Goal: Information Seeking & Learning: Find specific fact

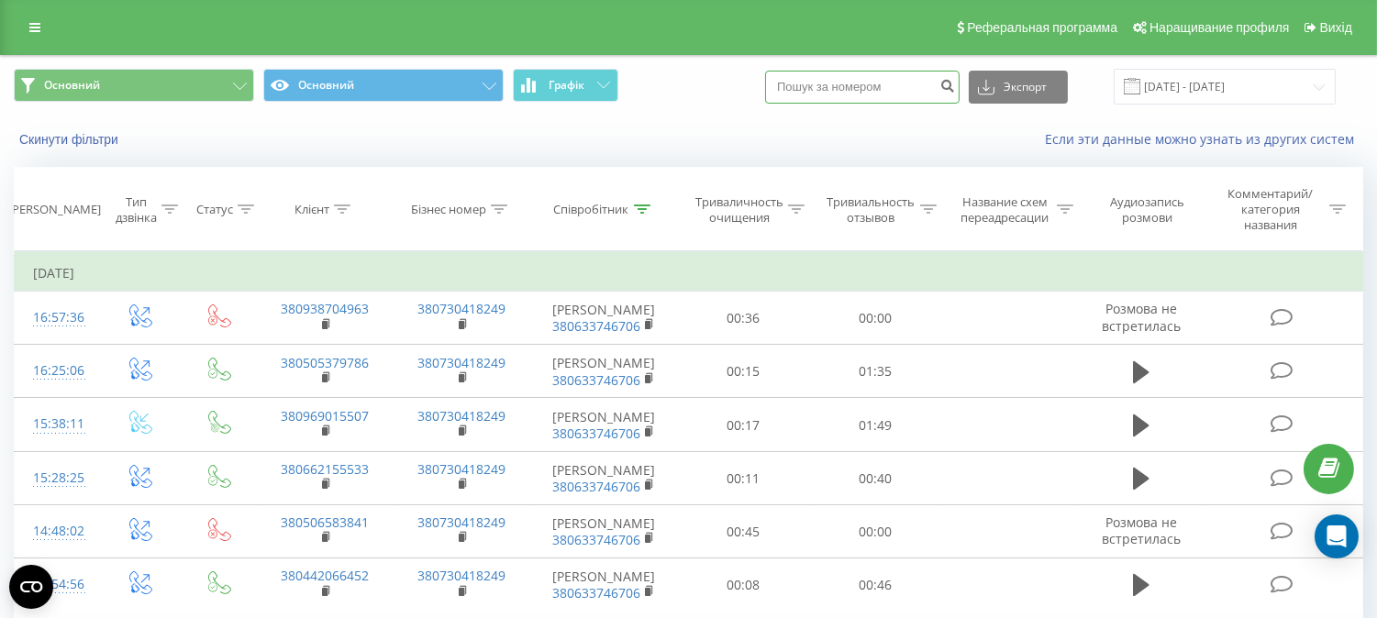
click at [866, 84] on input at bounding box center [862, 87] width 194 height 33
paste input "0966522530"
type input "0966522530"
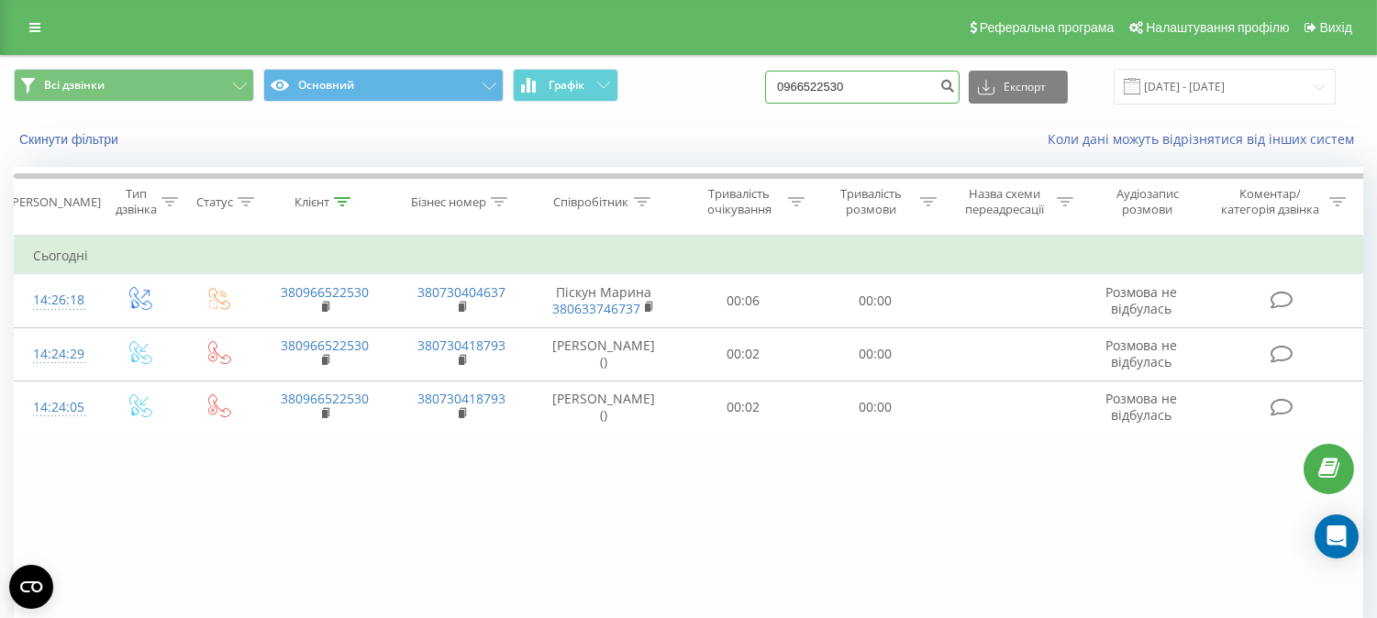
click at [832, 92] on input "0966522530" at bounding box center [862, 87] width 194 height 33
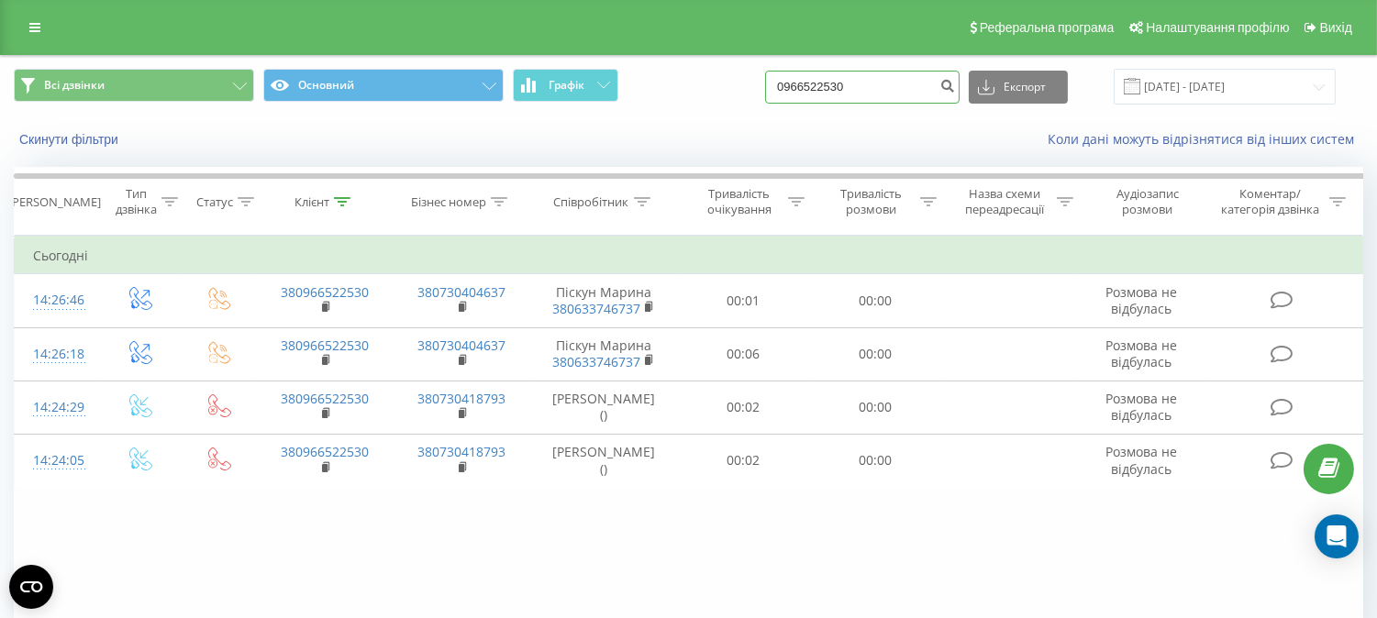
click at [833, 83] on input "0966522530" at bounding box center [862, 87] width 194 height 33
click at [832, 83] on input "0966522530" at bounding box center [862, 87] width 194 height 33
click at [34, 140] on button "Скинути фільтри" at bounding box center [71, 139] width 114 height 17
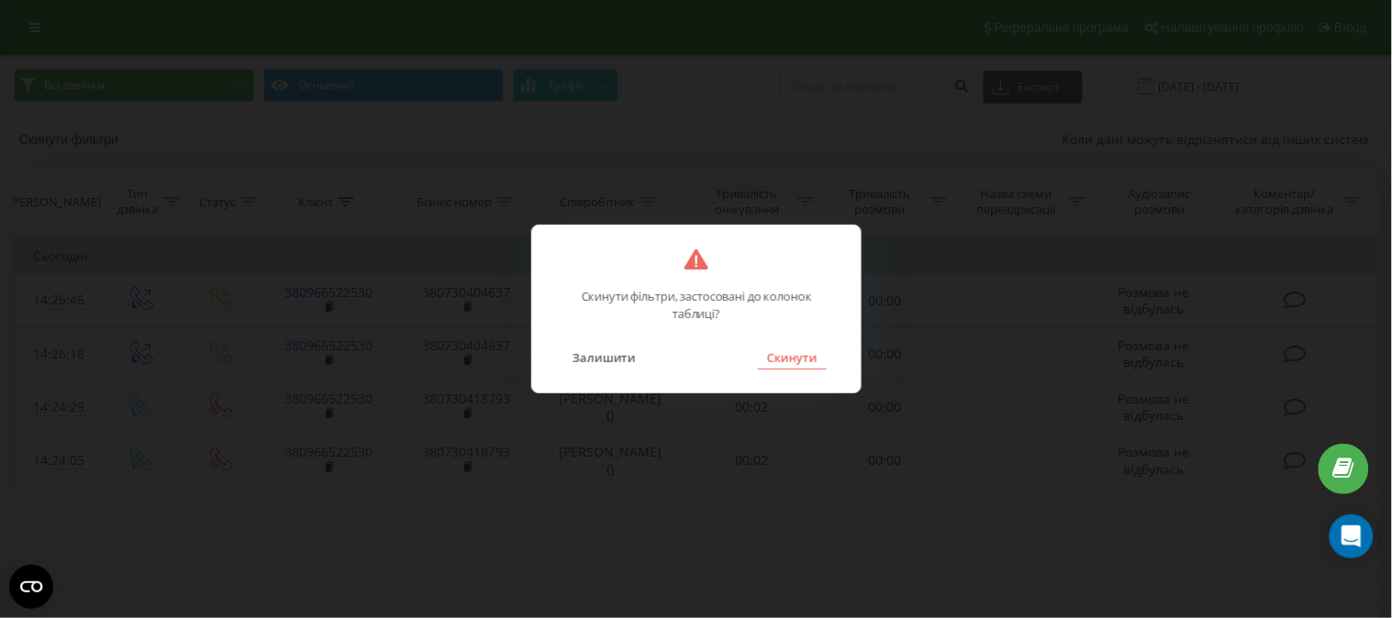
click at [803, 354] on button "Скинути" at bounding box center [792, 358] width 69 height 24
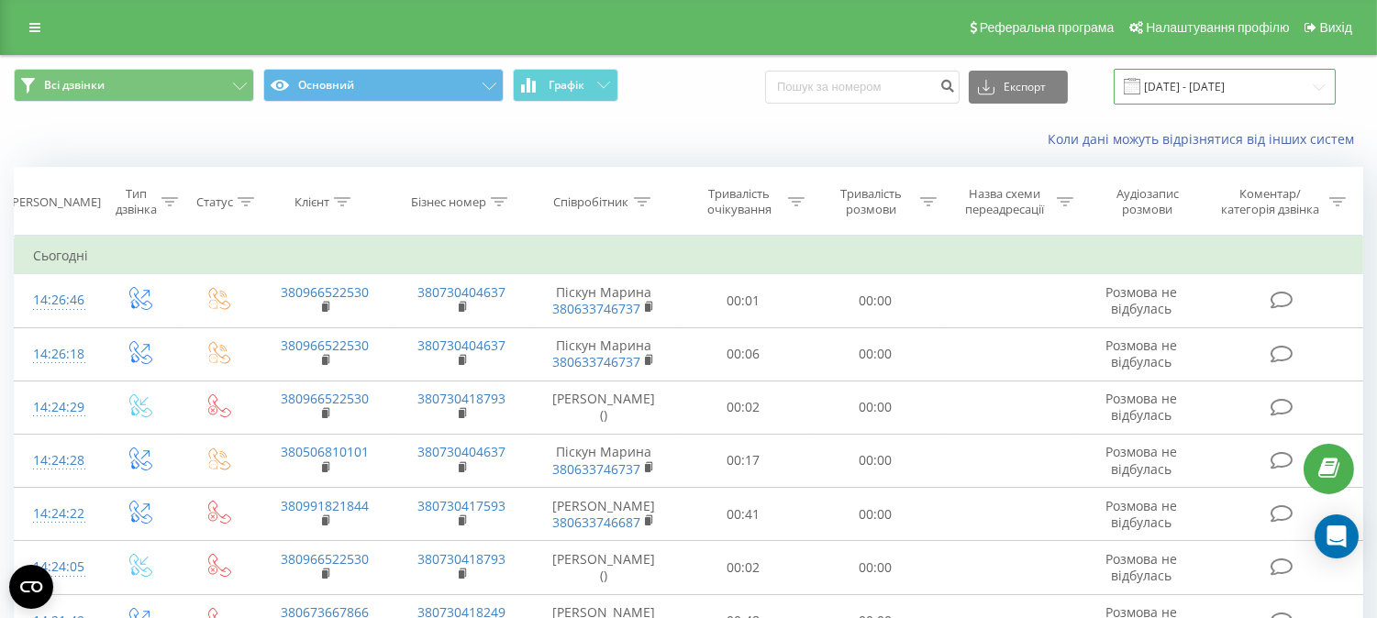
click at [1231, 89] on input "[DATE] - [DATE]" at bounding box center [1225, 87] width 222 height 36
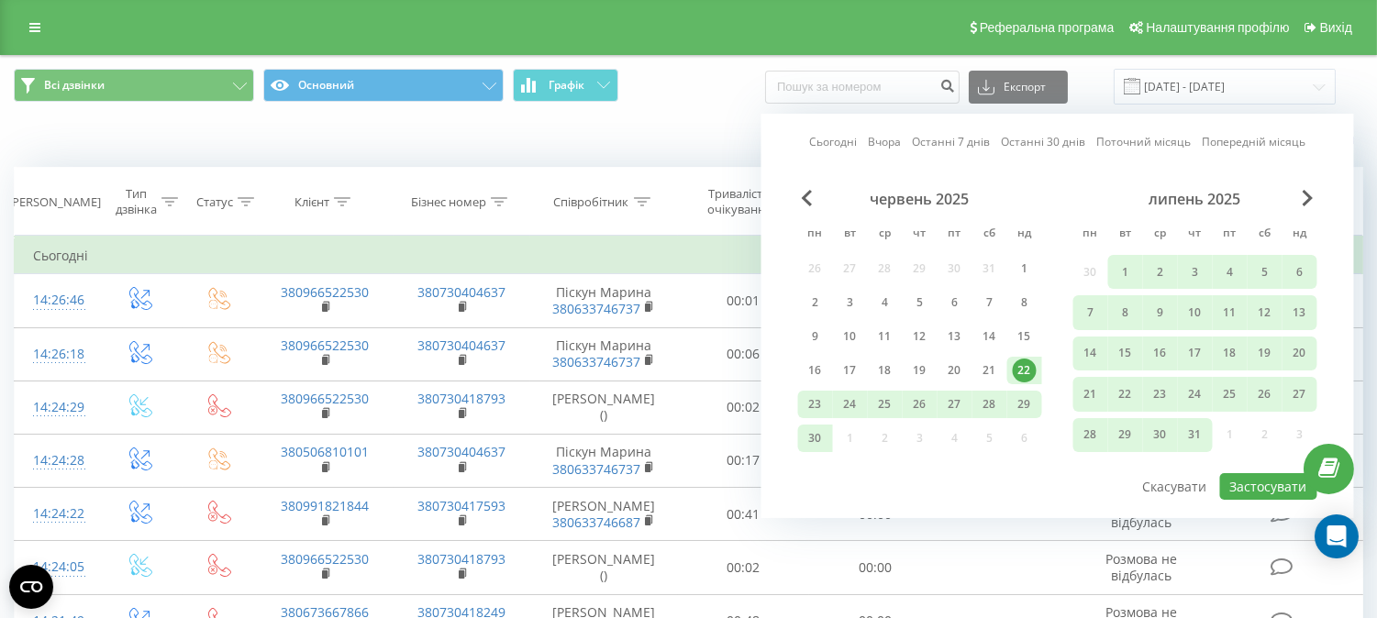
click at [826, 140] on link "Сьогодні" at bounding box center [833, 141] width 48 height 17
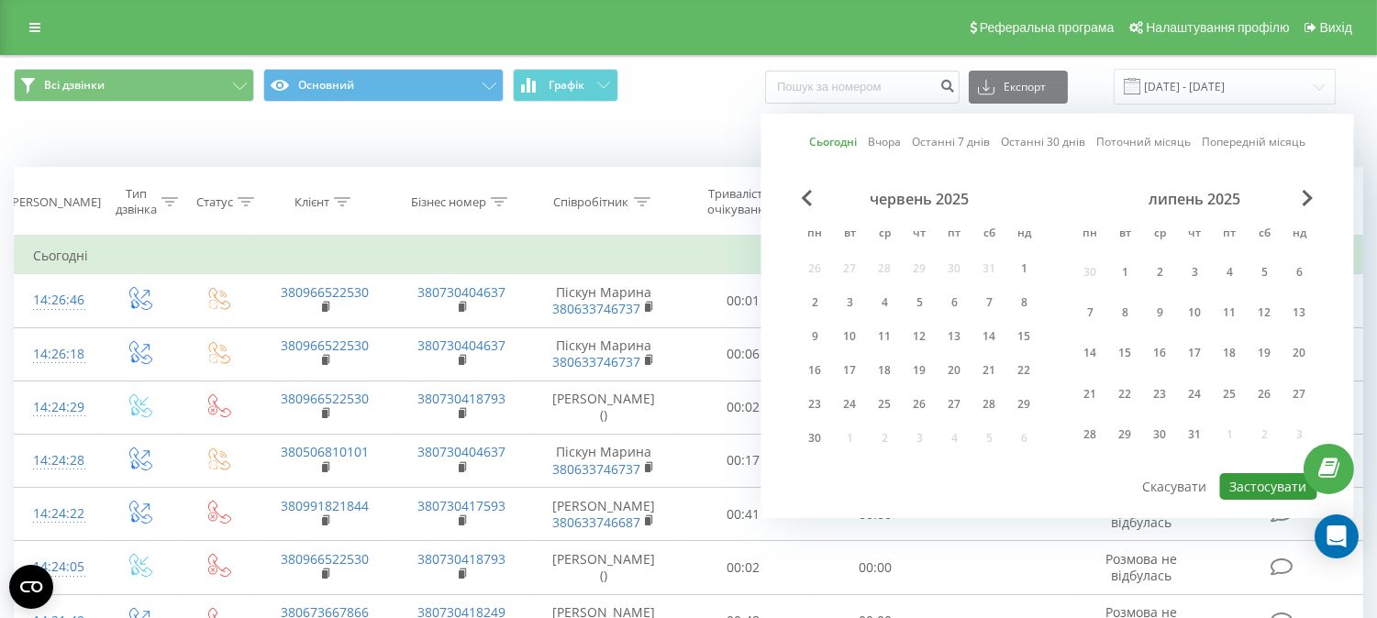
click at [1261, 494] on button "Застосувати" at bounding box center [1268, 486] width 97 height 27
type input "[DATE] - [DATE]"
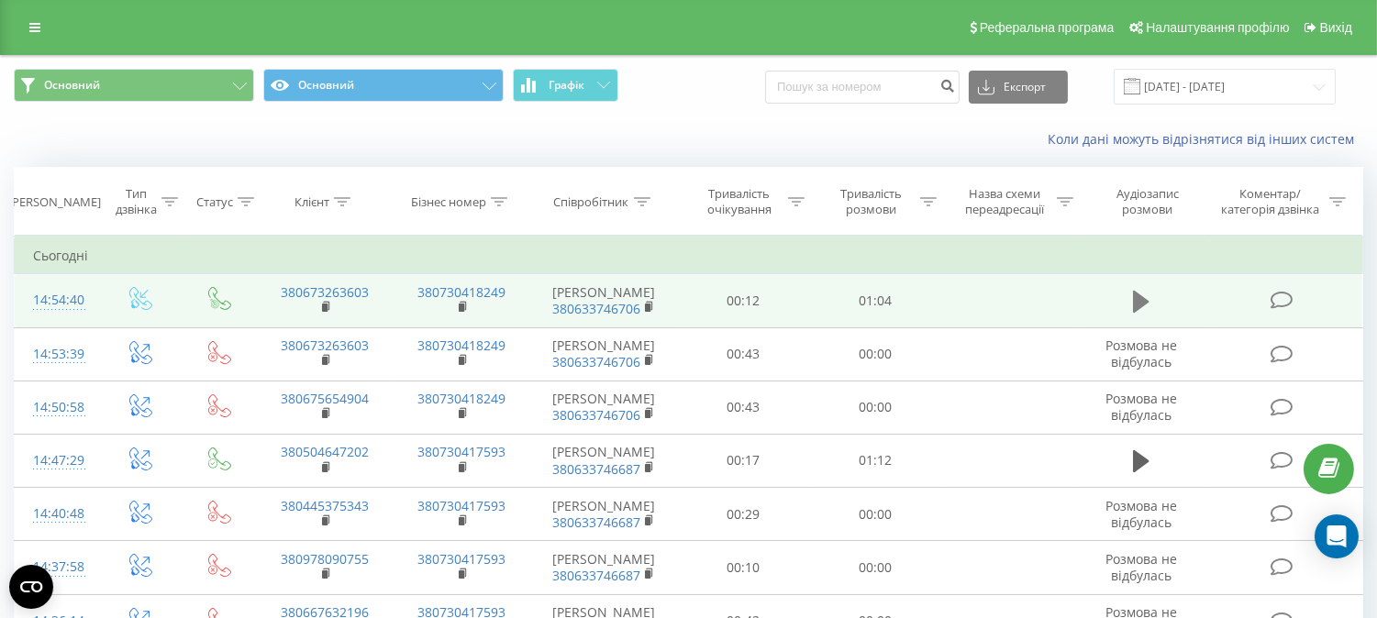
click at [1139, 308] on icon at bounding box center [1141, 302] width 17 height 22
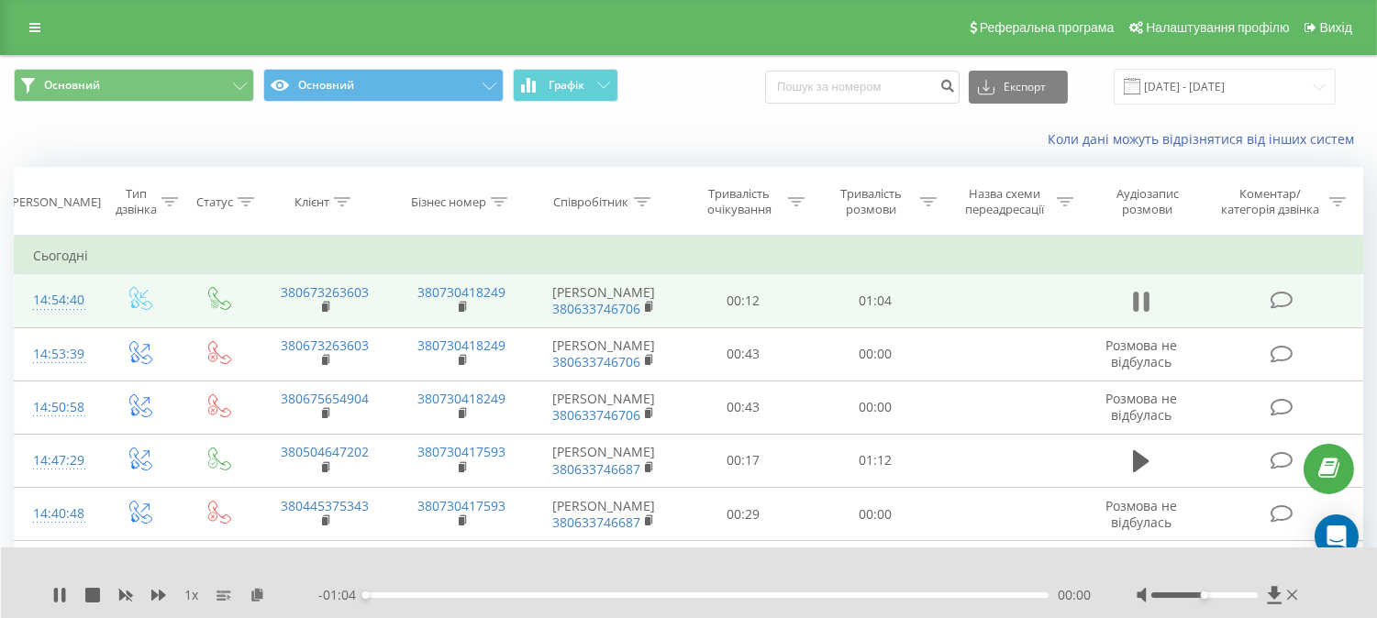
click at [1140, 308] on icon at bounding box center [1141, 302] width 17 height 26
click at [261, 597] on icon at bounding box center [258, 594] width 16 height 13
